Goal: Task Accomplishment & Management: Use online tool/utility

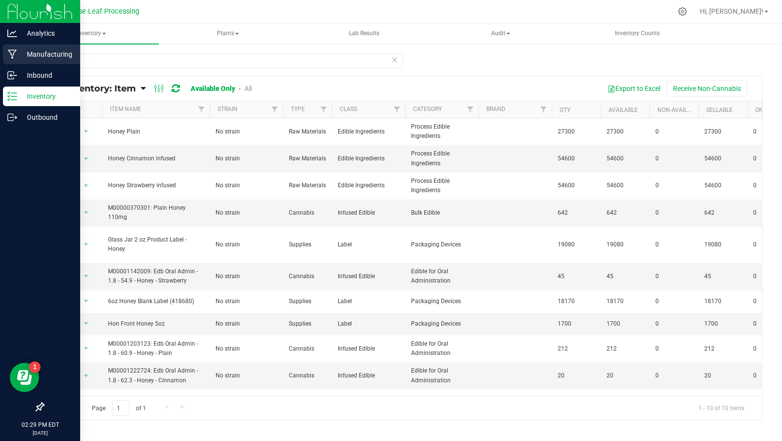
click at [35, 58] on p "Manufacturing" at bounding box center [46, 54] width 59 height 12
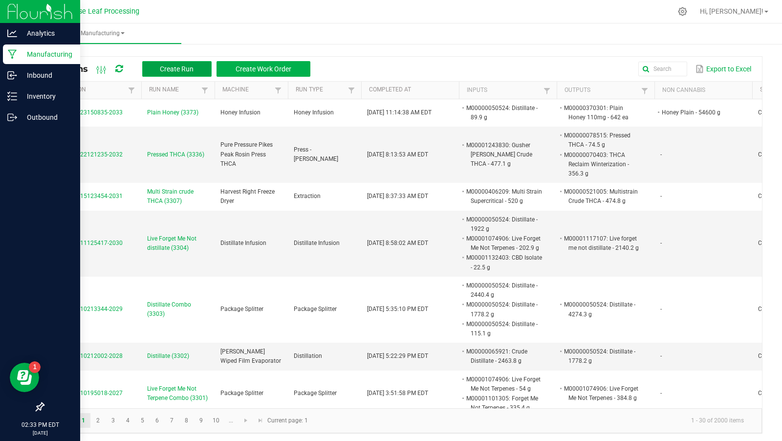
click at [172, 71] on span "Create Run" at bounding box center [177, 69] width 34 height 8
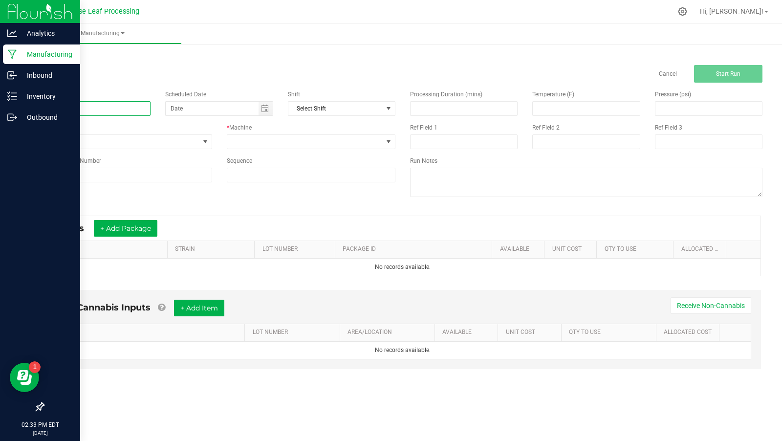
click at [122, 112] on input at bounding box center [97, 108] width 108 height 15
type input "Cinnamon Honey (3375)"
click at [129, 141] on span "None" at bounding box center [122, 142] width 156 height 14
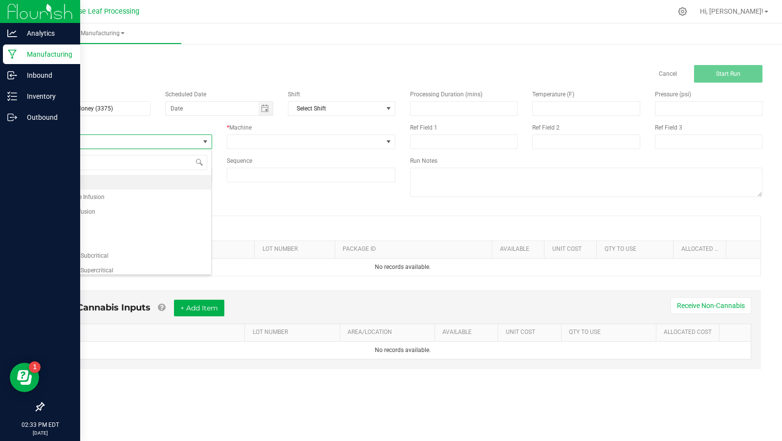
scroll to position [14, 169]
type input "honey"
click at [109, 180] on li "Honey Infusion" at bounding box center [128, 182] width 168 height 15
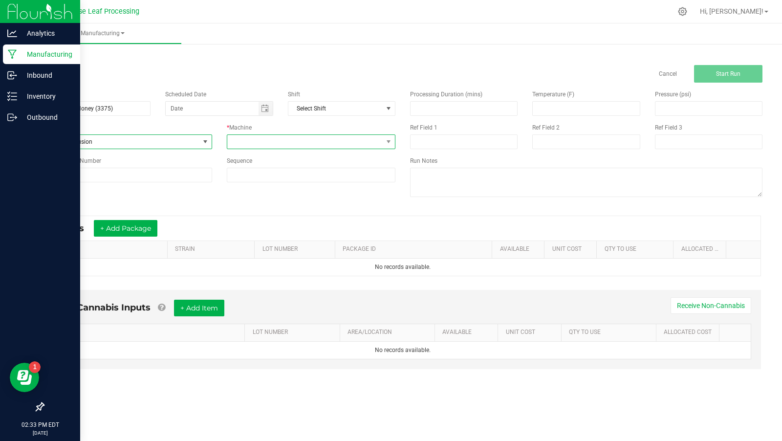
click at [275, 142] on span at bounding box center [305, 142] width 156 height 14
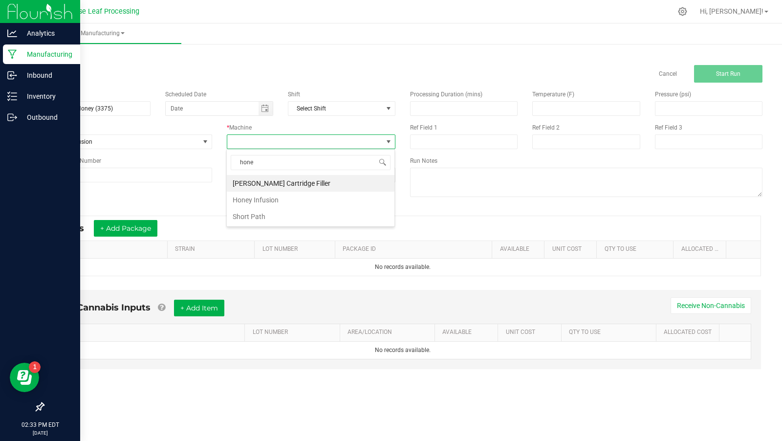
type input "honey"
click at [284, 179] on li "Honey Infusion" at bounding box center [311, 183] width 168 height 17
click at [139, 234] on button "+ Add Package" at bounding box center [126, 228] width 64 height 17
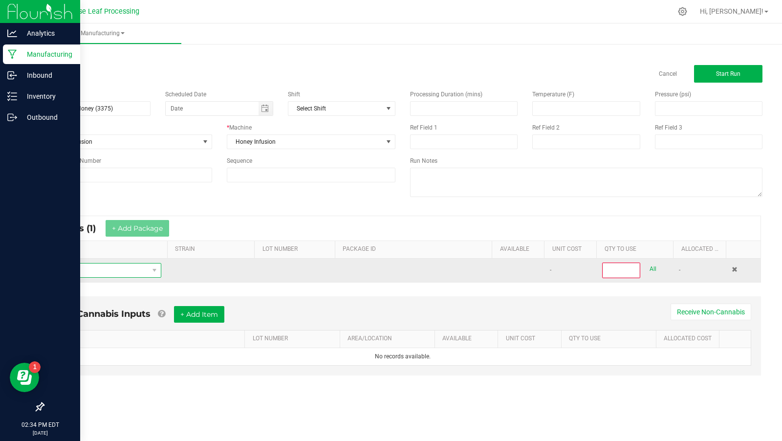
click at [126, 265] on span "NO DATA FOUND" at bounding box center [99, 271] width 97 height 14
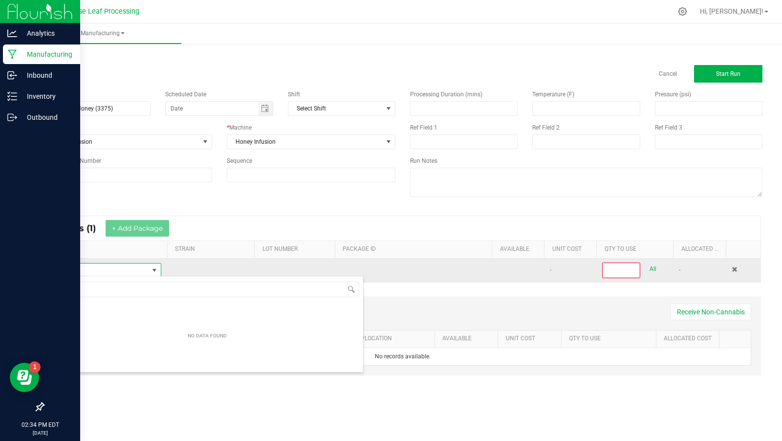
scroll to position [14, 111]
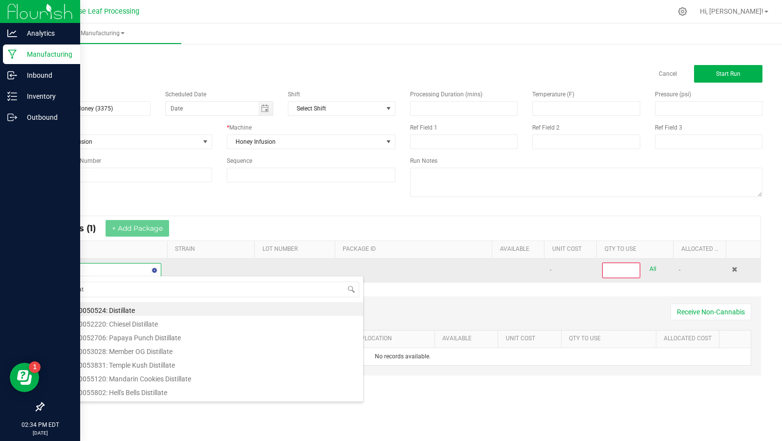
type input "distillate"
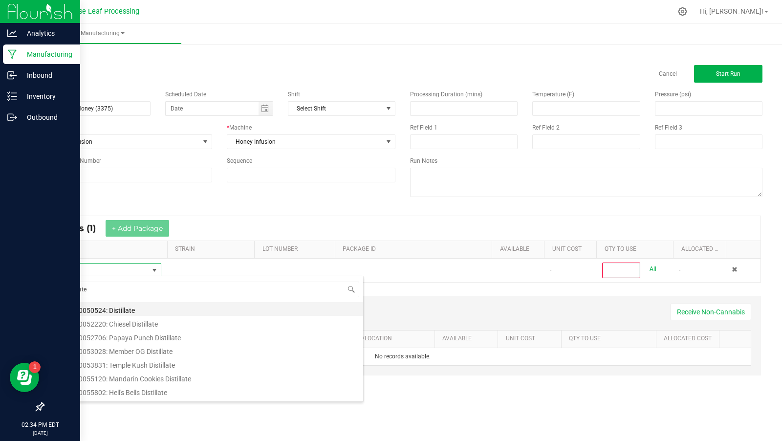
click at [160, 310] on li "M00000050524: Distillate" at bounding box center [207, 309] width 312 height 14
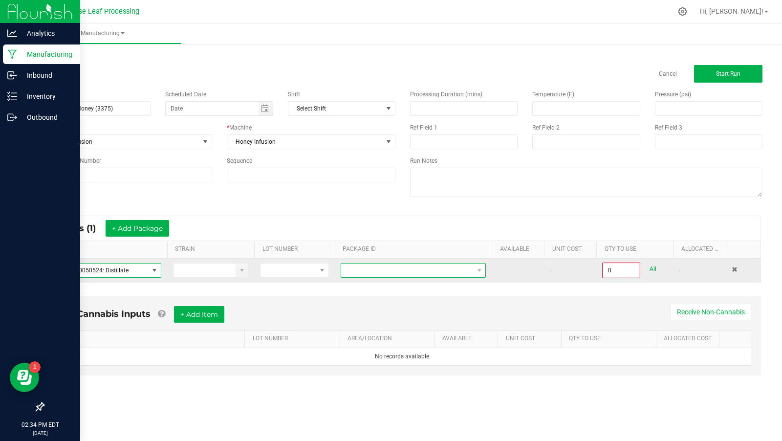
click at [423, 266] on span at bounding box center [407, 271] width 132 height 14
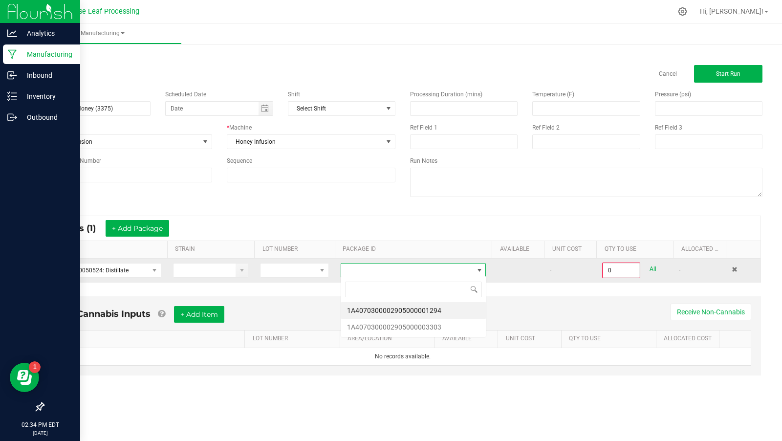
scroll to position [14, 145]
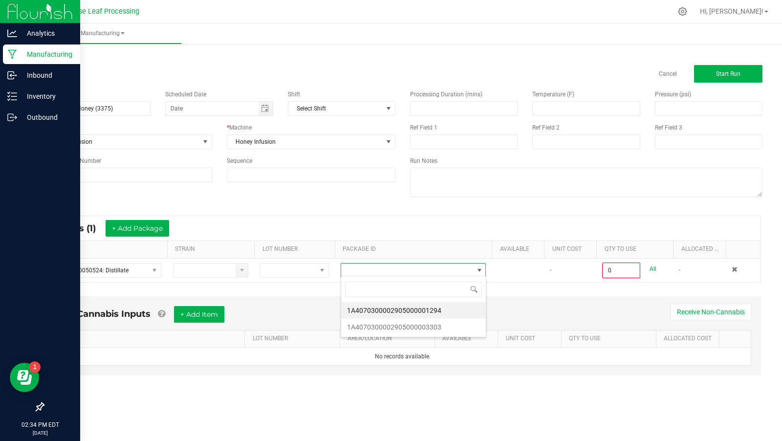
click at [427, 298] on span at bounding box center [413, 289] width 145 height 23
click at [426, 308] on li "1A4070300002905000001294" at bounding box center [413, 310] width 145 height 17
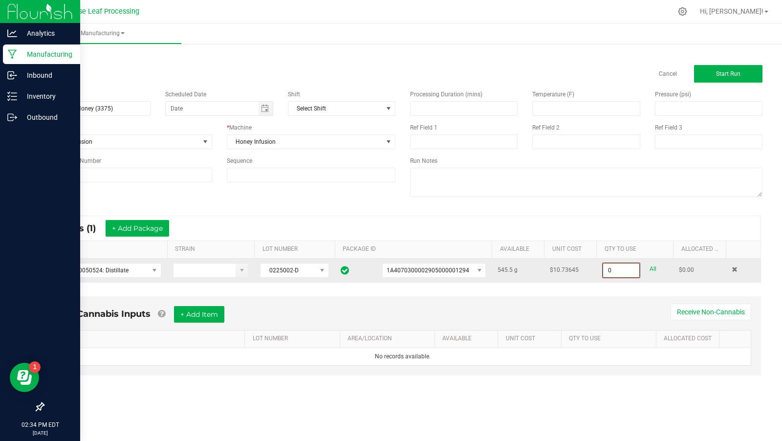
click at [613, 272] on input "0" at bounding box center [621, 271] width 36 height 14
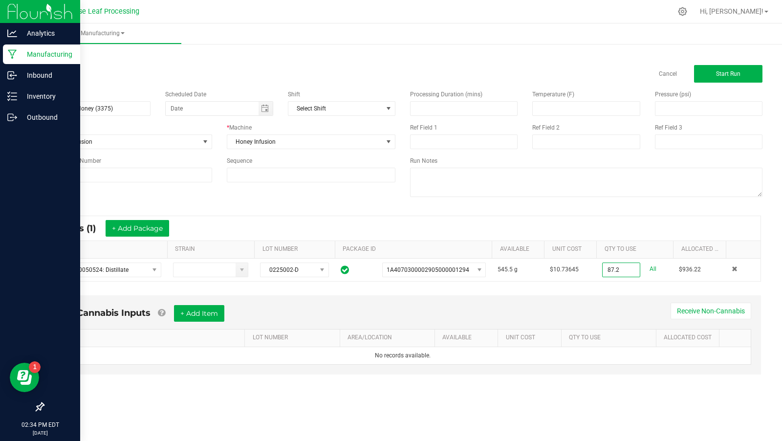
type input "87.2000 g"
click at [622, 280] on div "* Inputs (1) + Add Package ITEM STRAIN LOT NUMBER PACKAGE ID AVAILABLE Unit Cos…" at bounding box center [403, 249] width 734 height 84
click at [217, 316] on button "+ Add Item" at bounding box center [199, 313] width 50 height 17
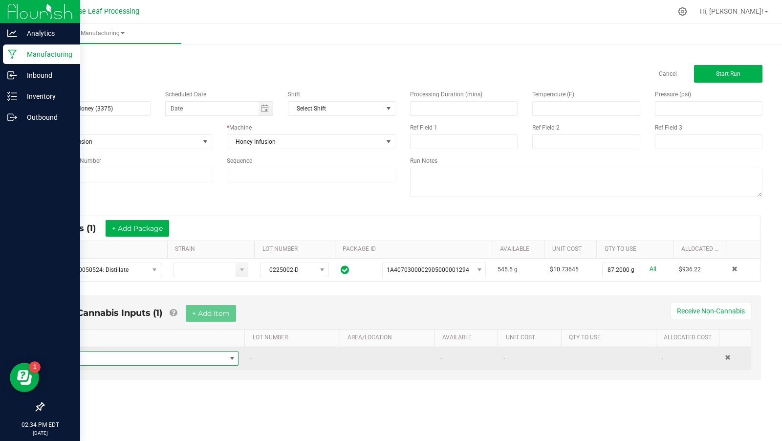
click at [117, 357] on span "NO DATA FOUND" at bounding box center [143, 359] width 165 height 14
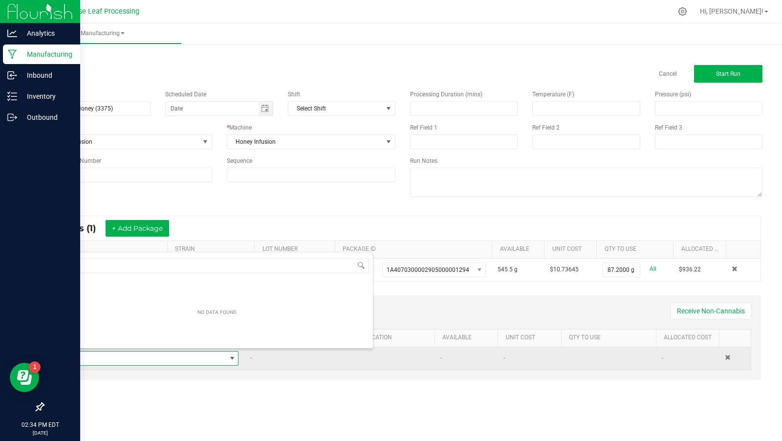
scroll to position [14, 178]
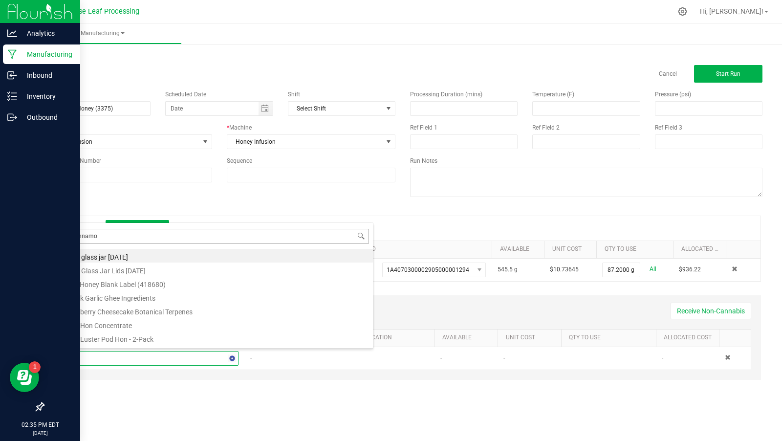
type input "cinnamon"
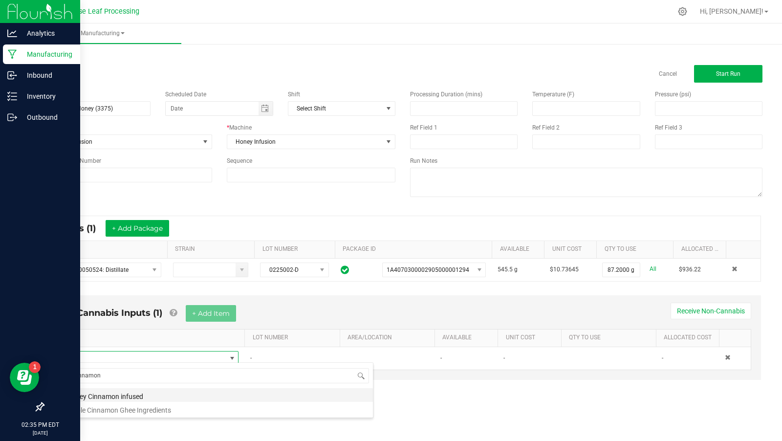
click at [140, 396] on li "Honey Cinnamon infused" at bounding box center [217, 395] width 312 height 14
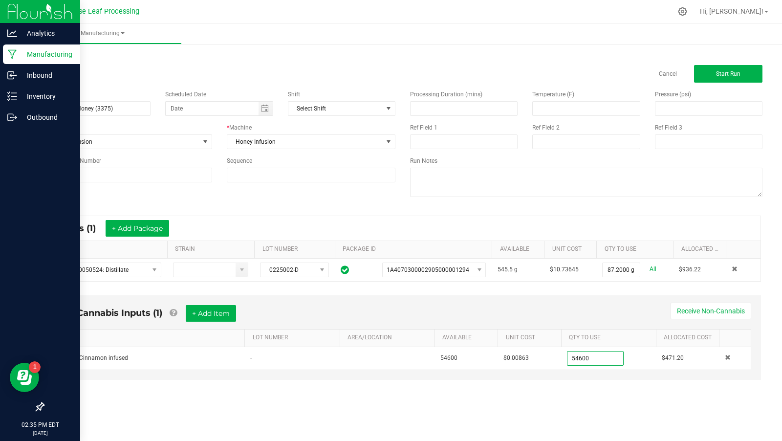
type input "54600.0000 g"
click at [564, 402] on div "< All Runs Cancel Start Run Name Cinnamon Honey (3375) Scheduled Date Shift Sel…" at bounding box center [402, 225] width 759 height 367
click at [590, 295] on div "Non-Cannabis Inputs (1) + Add Item Receive Non-Cannabis ITEM LOT NUMBER AREA/LO…" at bounding box center [402, 337] width 717 height 85
click at [718, 75] on span "Start Run" at bounding box center [728, 73] width 24 height 7
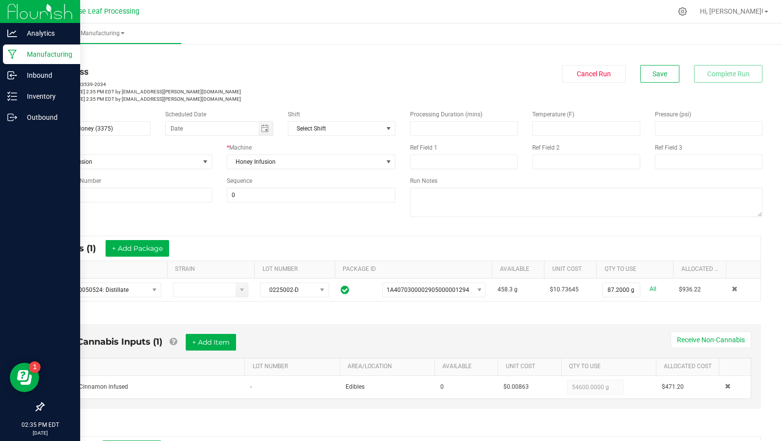
scroll to position [162, 0]
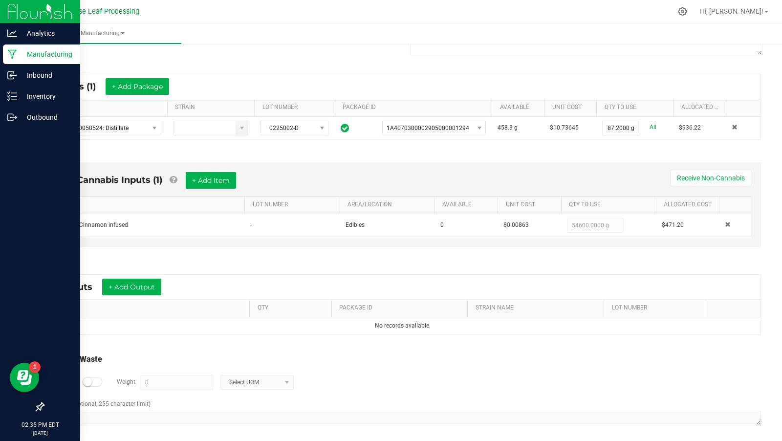
click at [125, 293] on div "* Outputs + Add Output" at bounding box center [403, 287] width 716 height 24
click at [125, 289] on button "+ Add Output" at bounding box center [131, 287] width 59 height 17
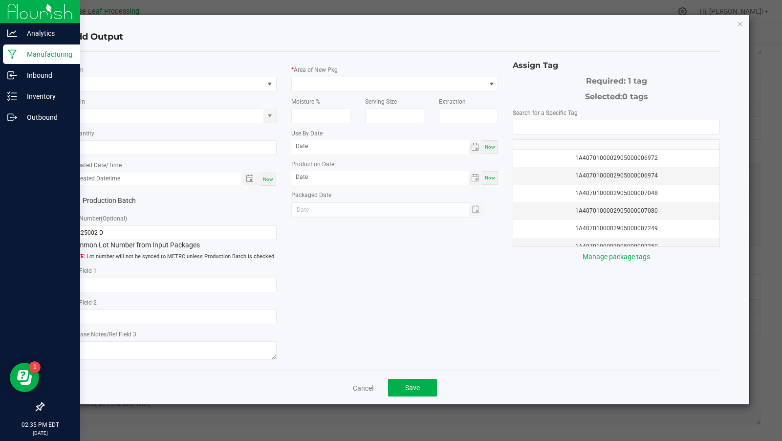
type input "[DATE]"
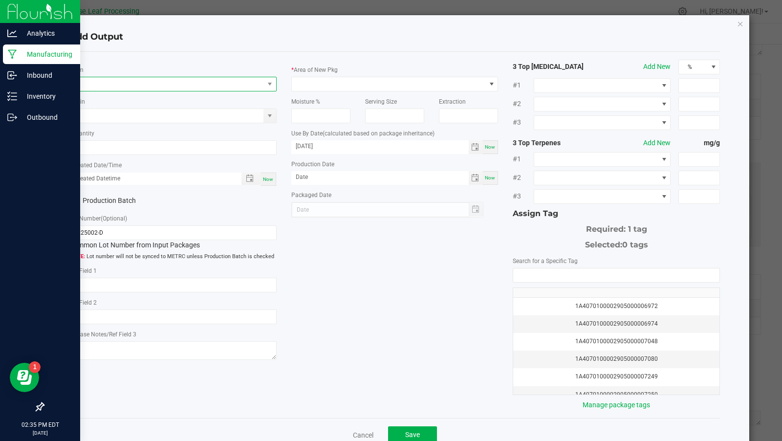
click at [138, 86] on span "NO DATA FOUND" at bounding box center [167, 84] width 194 height 14
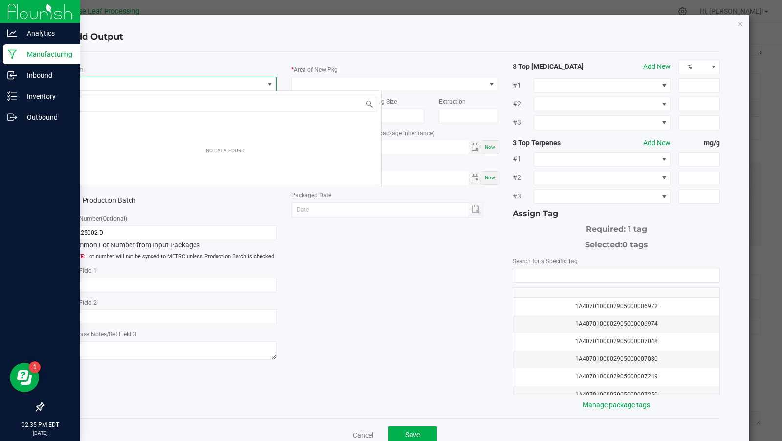
scroll to position [14, 207]
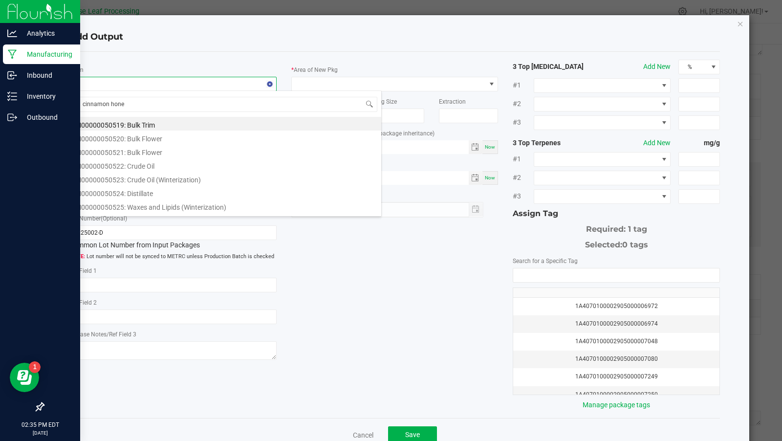
type input "cinnamon honey"
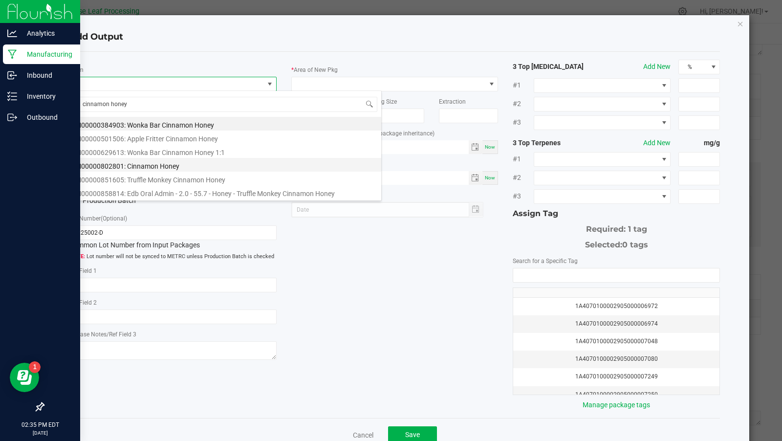
click at [184, 166] on li "M00000802801: Cinnamon Honey" at bounding box center [225, 165] width 312 height 14
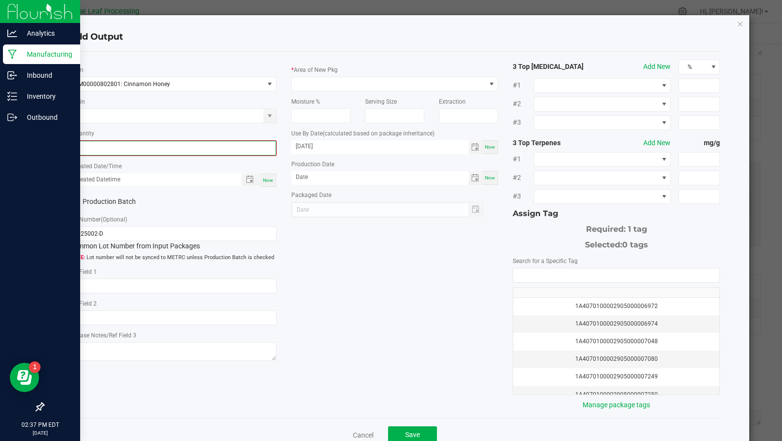
click at [183, 147] on input "0" at bounding box center [172, 148] width 205 height 14
click at [183, 147] on input "608" at bounding box center [173, 148] width 206 height 14
type input "608 ea"
click at [251, 213] on div "Lot Number (Optional) 0225002-D Common Lot Number from Input Packages Lot numbe…" at bounding box center [172, 237] width 207 height 48
click at [268, 181] on div "Now" at bounding box center [269, 179] width 16 height 13
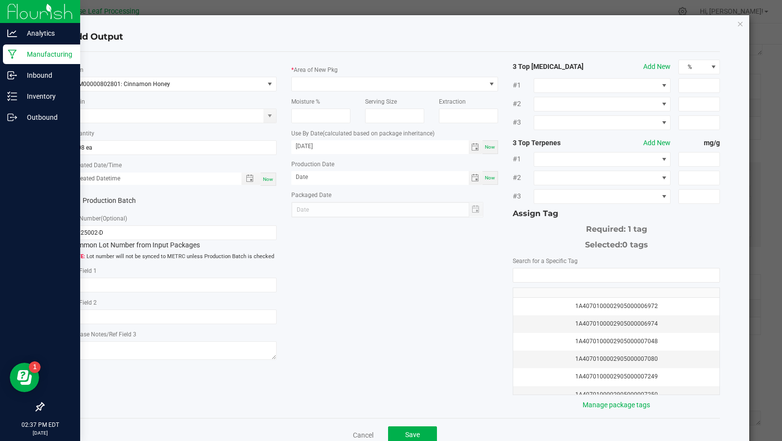
type input "[DATE] 2:37 PM"
type input "[DATE]"
click at [105, 227] on input "0225002-D" at bounding box center [172, 232] width 207 height 15
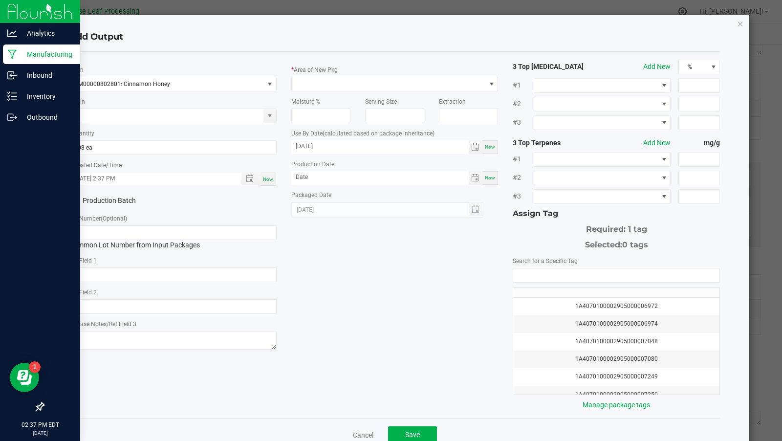
click at [314, 76] on div "* Area of New Pkg" at bounding box center [394, 78] width 207 height 27
click at [318, 85] on span at bounding box center [389, 84] width 194 height 14
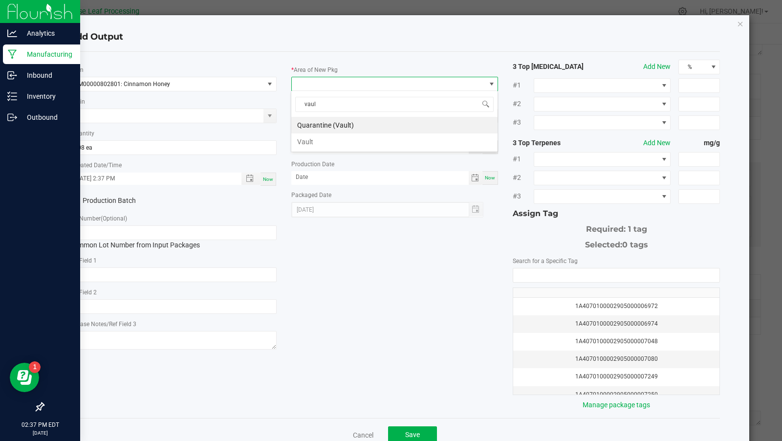
type input "vault"
click at [313, 137] on li "Vault" at bounding box center [394, 141] width 206 height 17
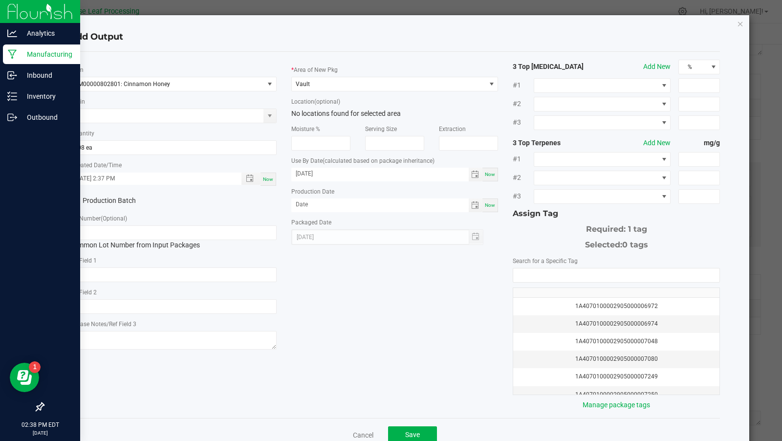
click at [495, 176] on span "Now" at bounding box center [490, 174] width 10 height 5
click at [309, 175] on input "[DATE]" at bounding box center [380, 174] width 178 height 12
click at [324, 176] on input "09/22/year" at bounding box center [380, 174] width 178 height 12
type input "[DATE]"
click at [352, 272] on div "* Item M00000802801: Cinnamon Honey Strain * Quantity 608 ea * Created Date/Tim…" at bounding box center [395, 235] width 666 height 351
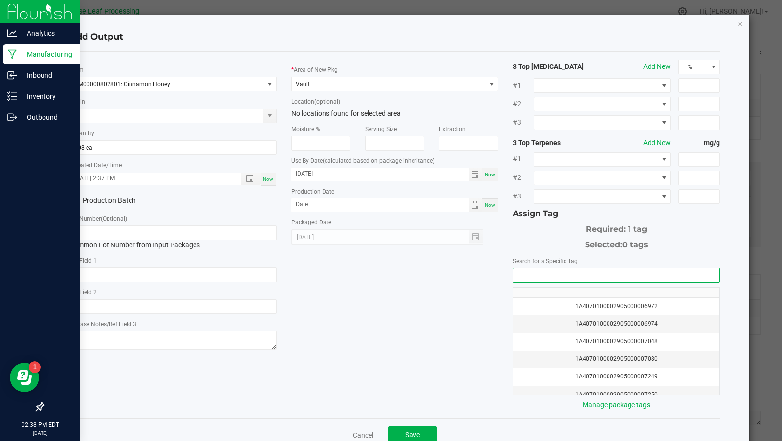
click at [589, 277] on input "NO DATA FOUND" at bounding box center [616, 275] width 206 height 14
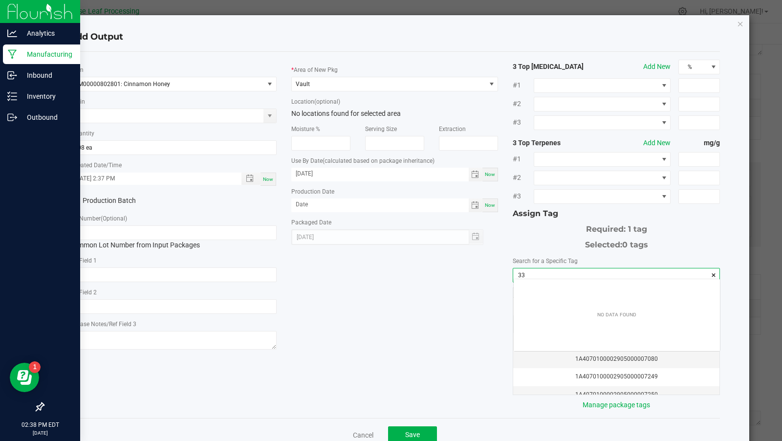
scroll to position [14, 207]
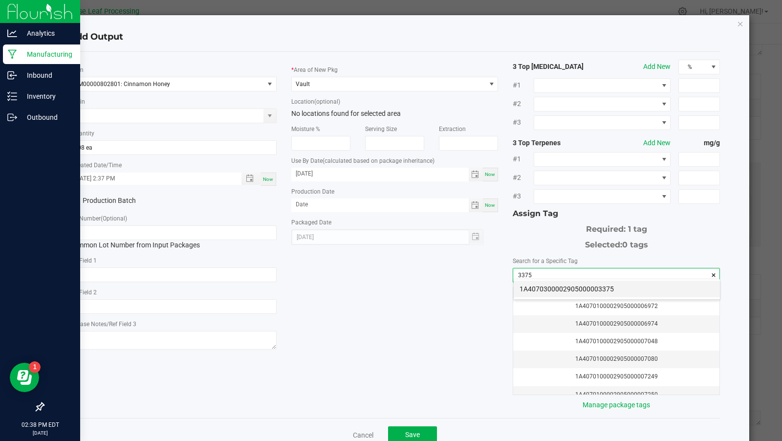
click at [591, 288] on li "1A4070300002905000003375" at bounding box center [617, 289] width 206 height 17
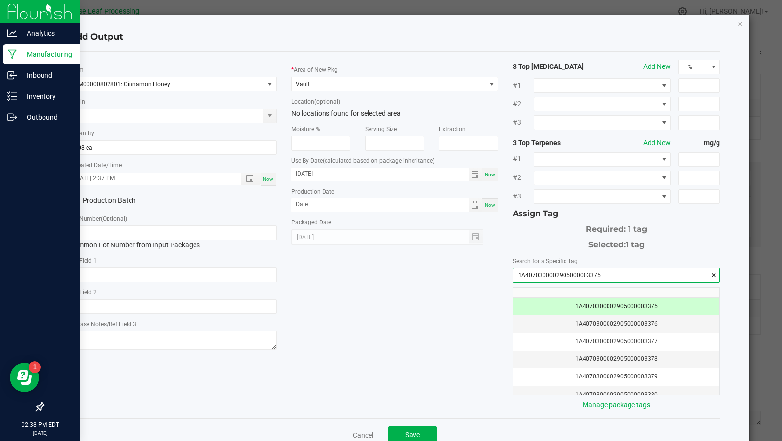
type input "1A4070300002905000003375"
click at [387, 298] on div "* Item M00000802801: Cinnamon Honey Strain * Quantity 608 ea * Created Date/Tim…" at bounding box center [395, 235] width 666 height 351
click at [400, 292] on div "* Item M00000802801: Cinnamon Honey Strain * Quantity 608 ea * Created Date/Tim…" at bounding box center [395, 235] width 666 height 351
click at [410, 293] on div "* Item M00000802801: Cinnamon Honey Strain * Quantity 608 ea * Created Date/Tim…" at bounding box center [395, 235] width 666 height 351
click at [271, 178] on span "Now" at bounding box center [268, 179] width 10 height 5
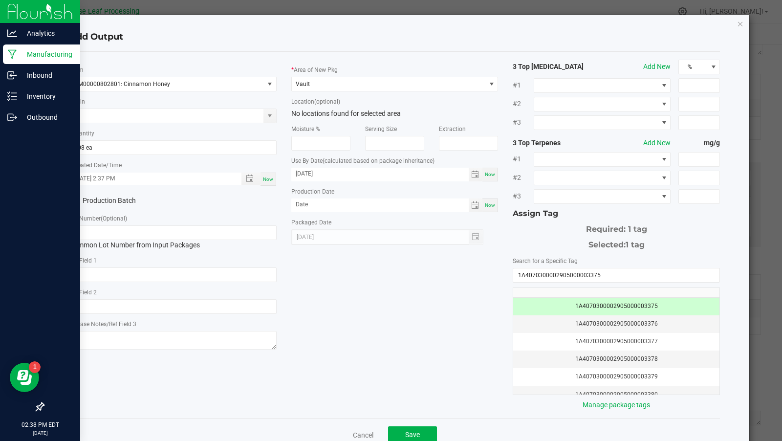
type input "[DATE] 2:38 PM"
click at [424, 429] on button "Save" at bounding box center [412, 435] width 49 height 18
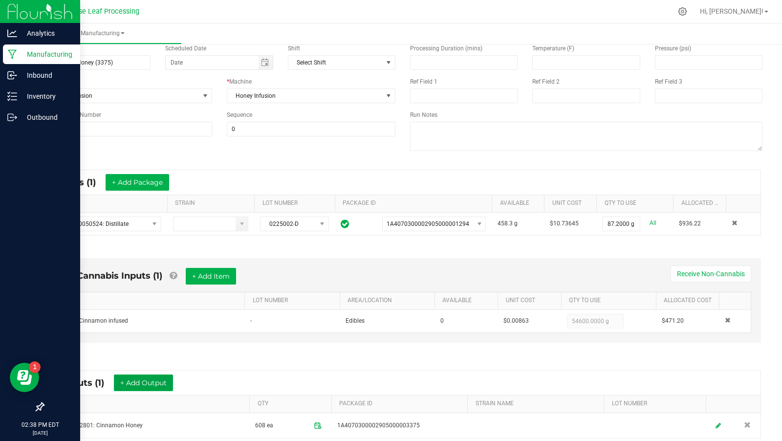
scroll to position [0, 0]
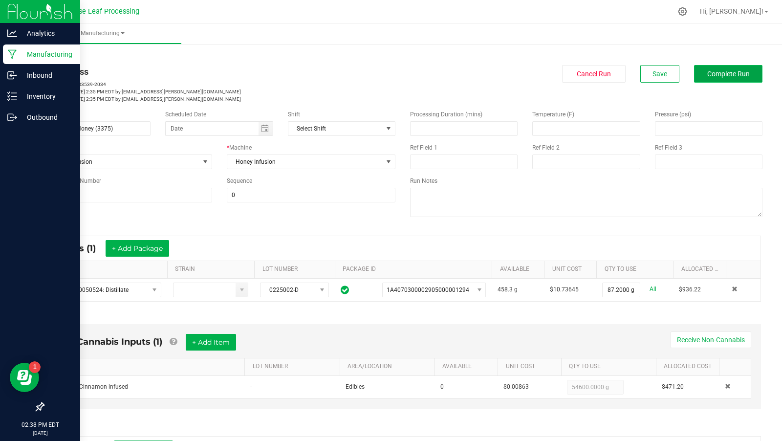
click at [728, 76] on span "Complete Run" at bounding box center [729, 74] width 43 height 8
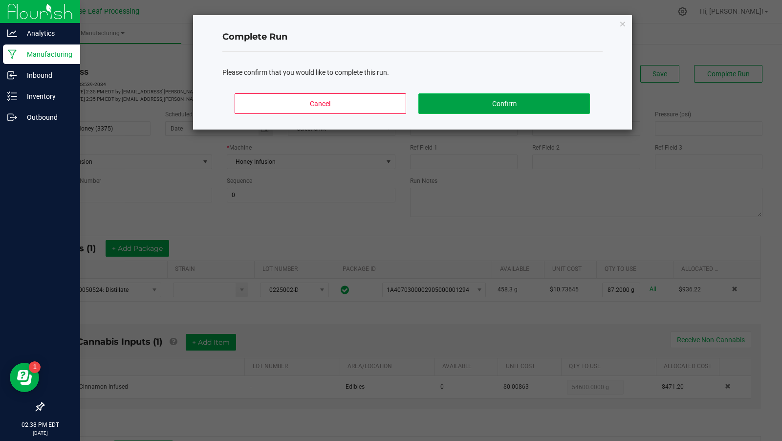
click at [474, 102] on button "Confirm" at bounding box center [504, 103] width 171 height 21
